Goal: Task Accomplishment & Management: Manage account settings

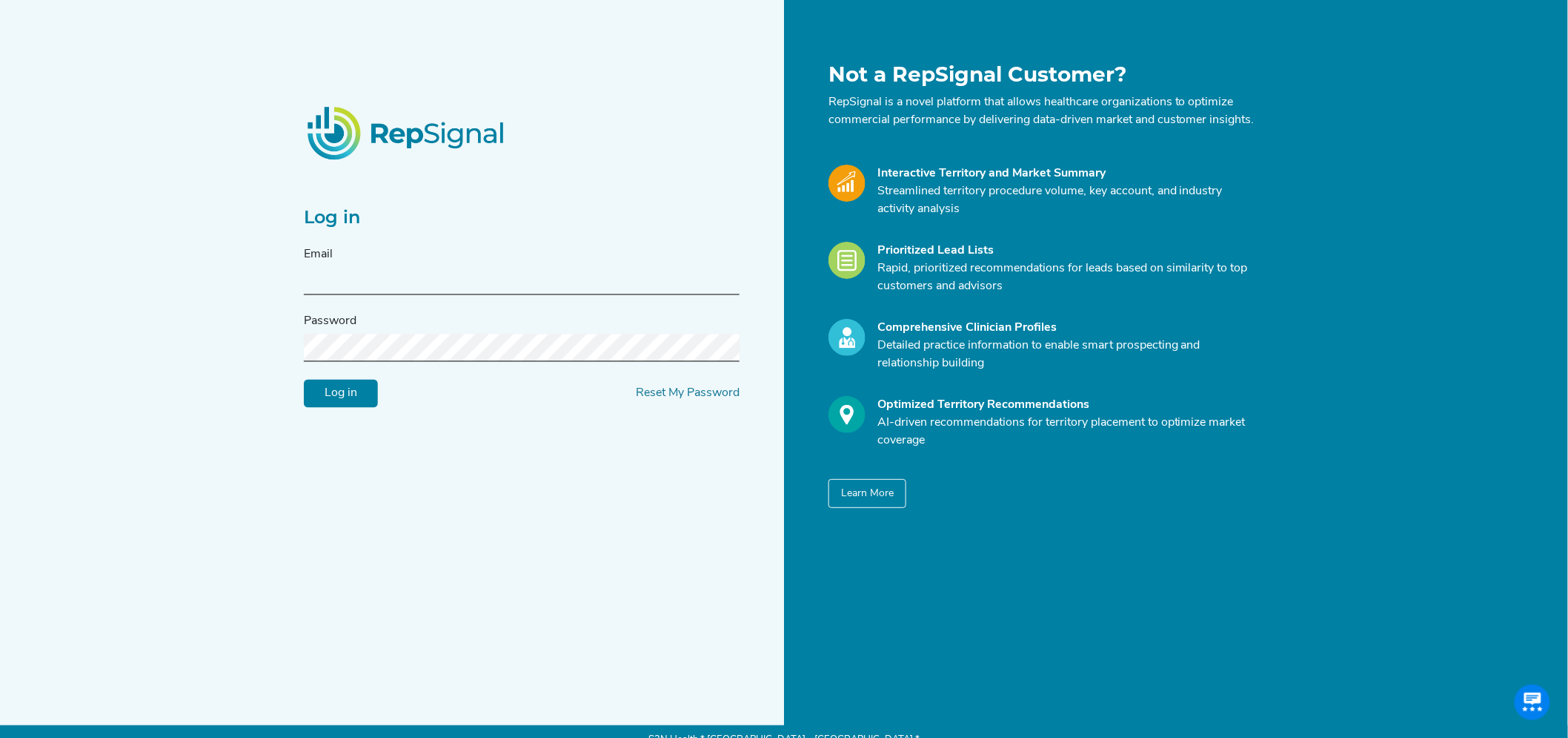
type input "[PERSON_NAME][EMAIL_ADDRESS][DOMAIN_NAME]"
click at [354, 400] on input "Log in" at bounding box center [341, 393] width 74 height 28
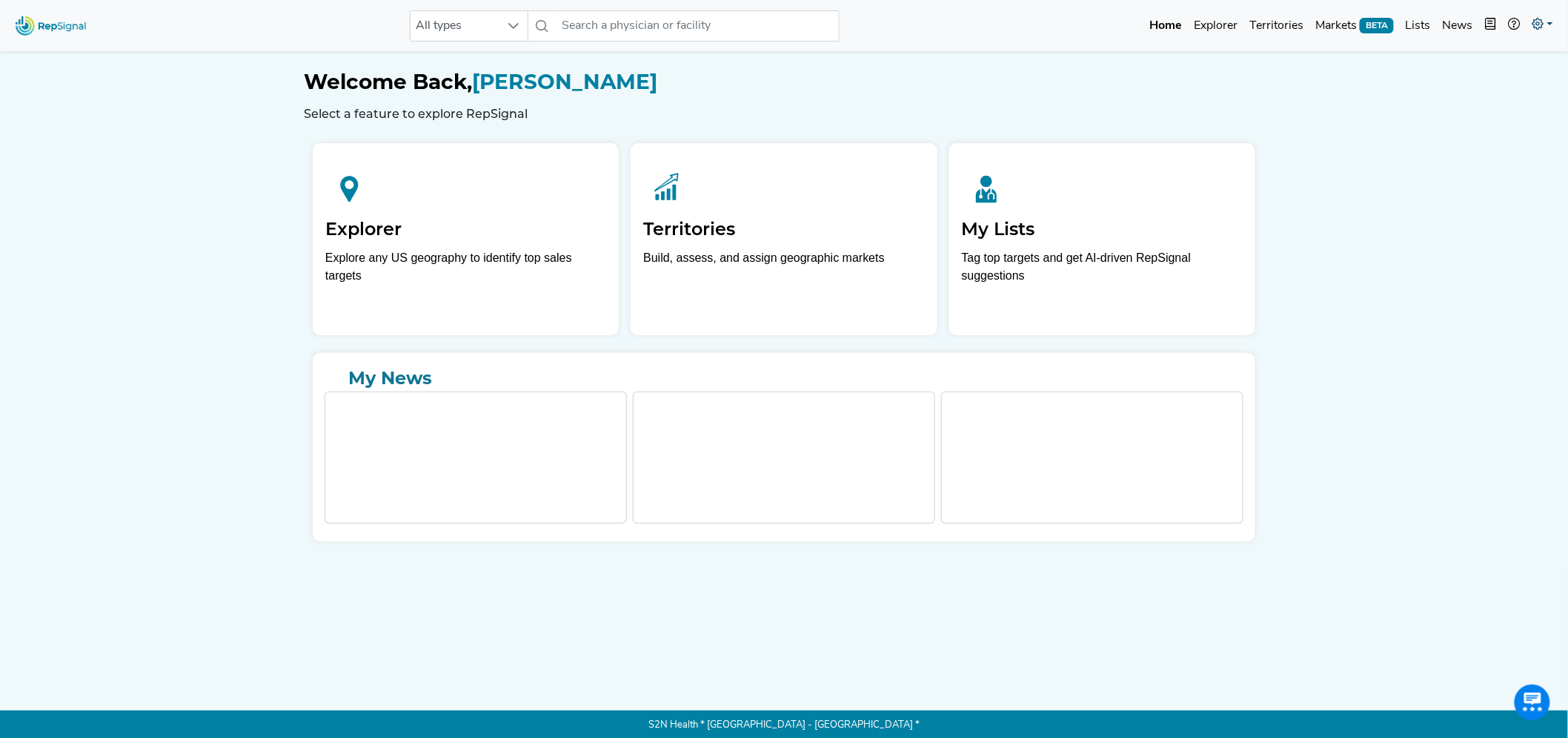
click at [1538, 23] on icon at bounding box center [1538, 24] width 12 height 12
click at [1511, 63] on link "My Account" at bounding box center [1500, 63] width 117 height 30
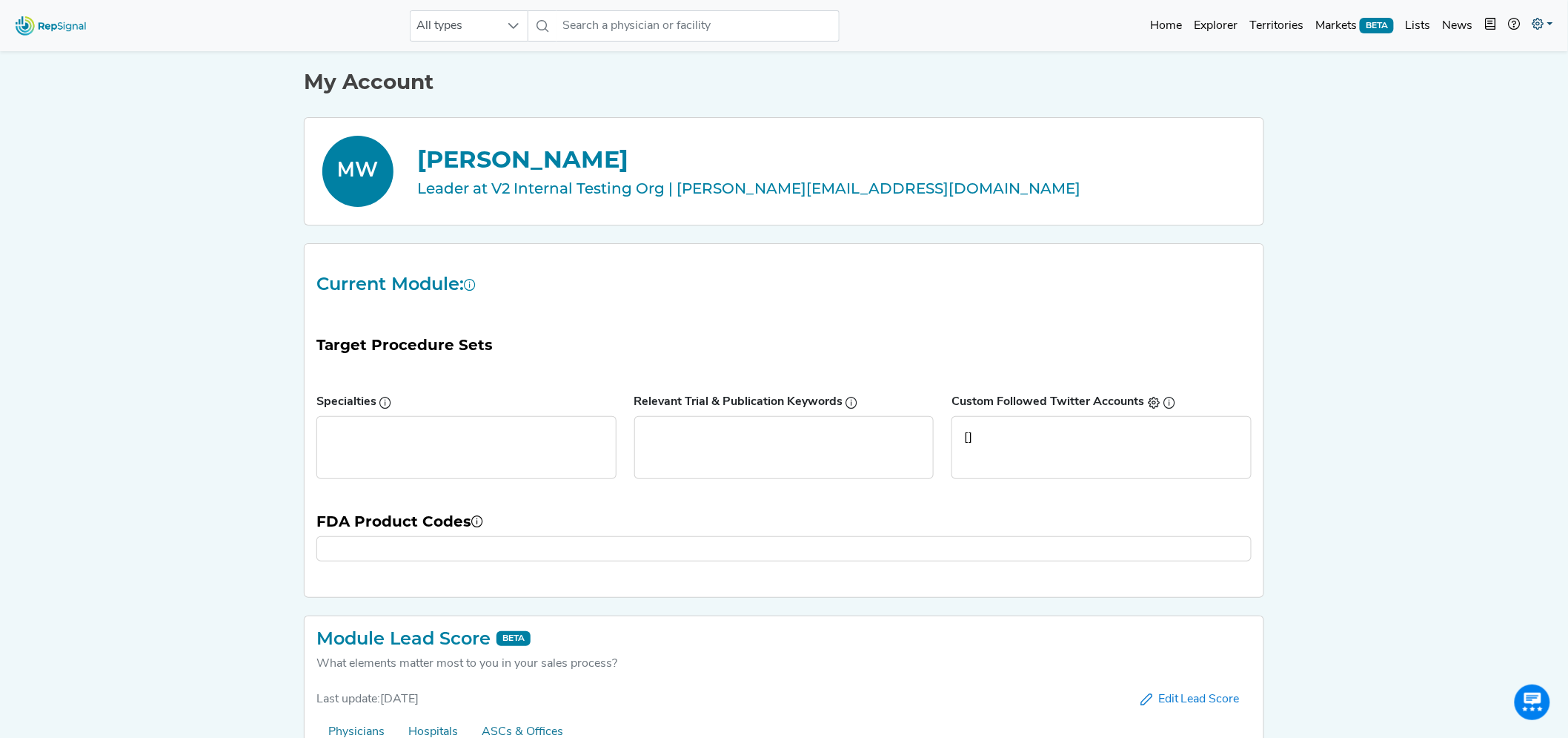
click at [1542, 19] on icon at bounding box center [1538, 24] width 12 height 12
click at [1484, 89] on link "Admin" at bounding box center [1500, 93] width 117 height 30
